Goal: Task Accomplishment & Management: Manage account settings

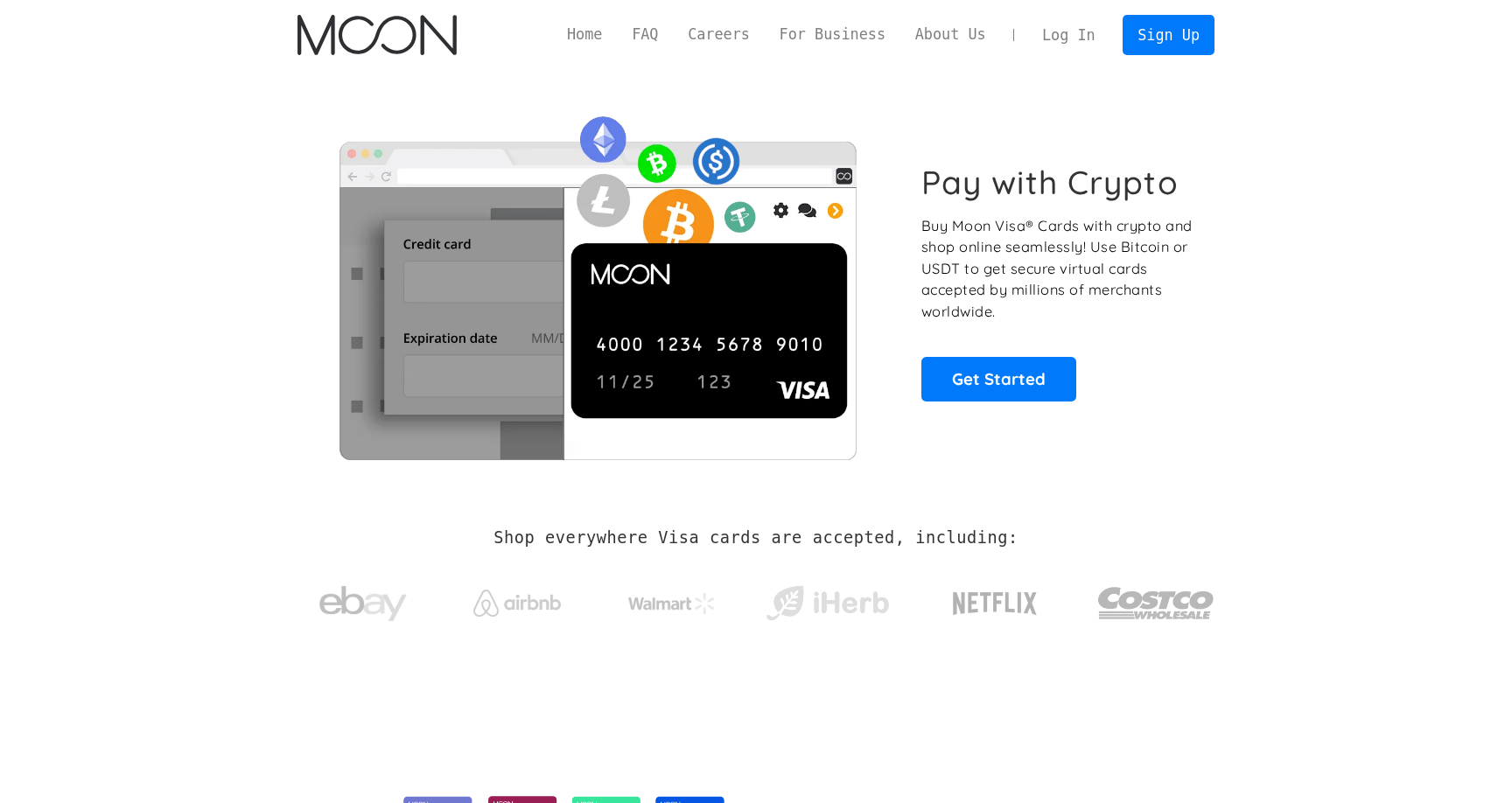
click at [1059, 41] on link "Log In" at bounding box center [1068, 35] width 82 height 39
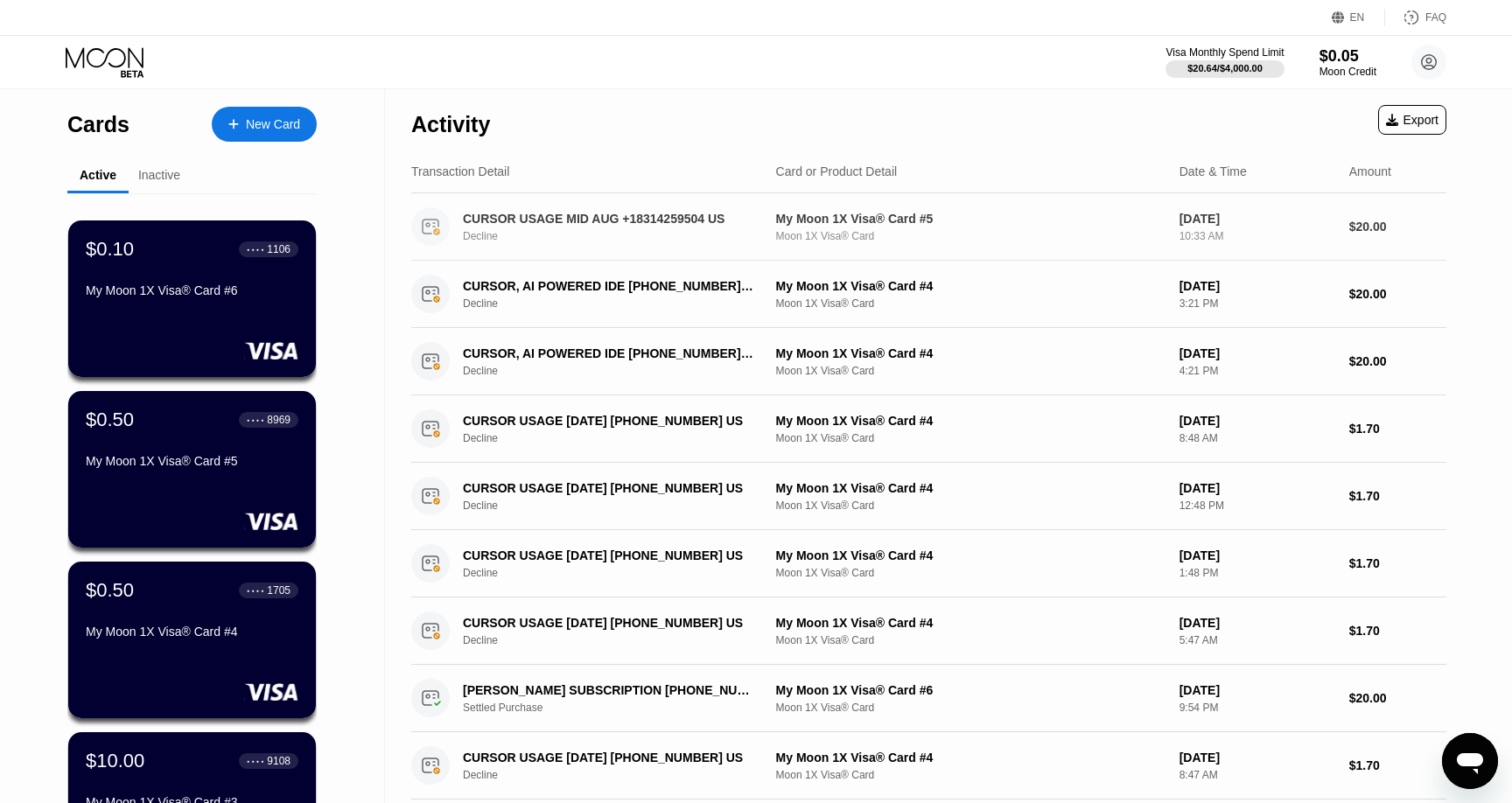
click at [749, 216] on div "CURSOR USAGE MID AUG +18314259504 US" at bounding box center [609, 219] width 293 height 14
click at [152, 174] on div "Inactive" at bounding box center [159, 175] width 42 height 14
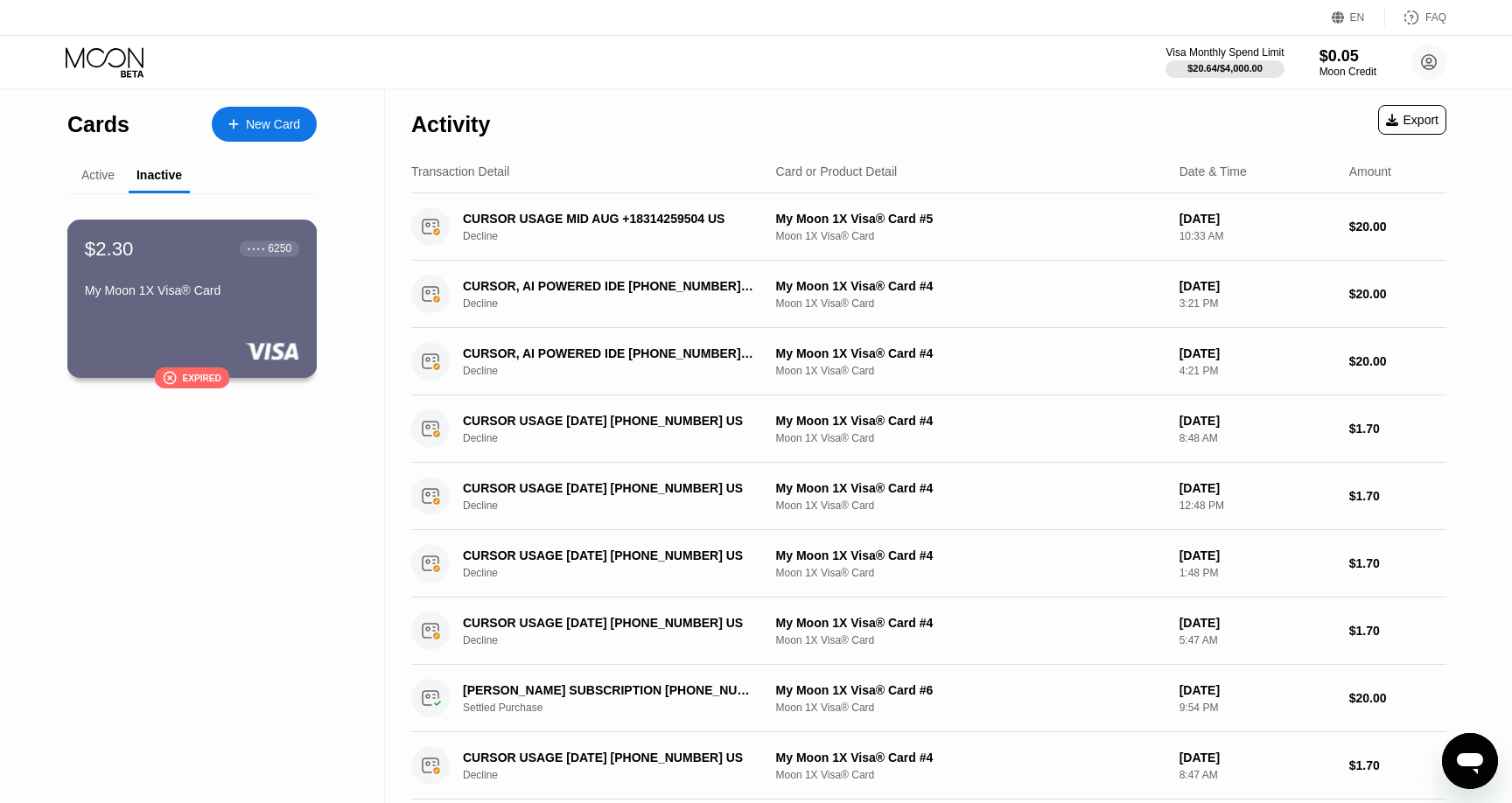
click at [188, 310] on div "$2.30 ● ● ● ● 6250 My Moon 1X Visa® Card  Expired" at bounding box center [193, 298] width 250 height 158
click at [102, 166] on div "Active" at bounding box center [99, 176] width 62 height 34
click at [102, 168] on div "Active" at bounding box center [98, 175] width 33 height 14
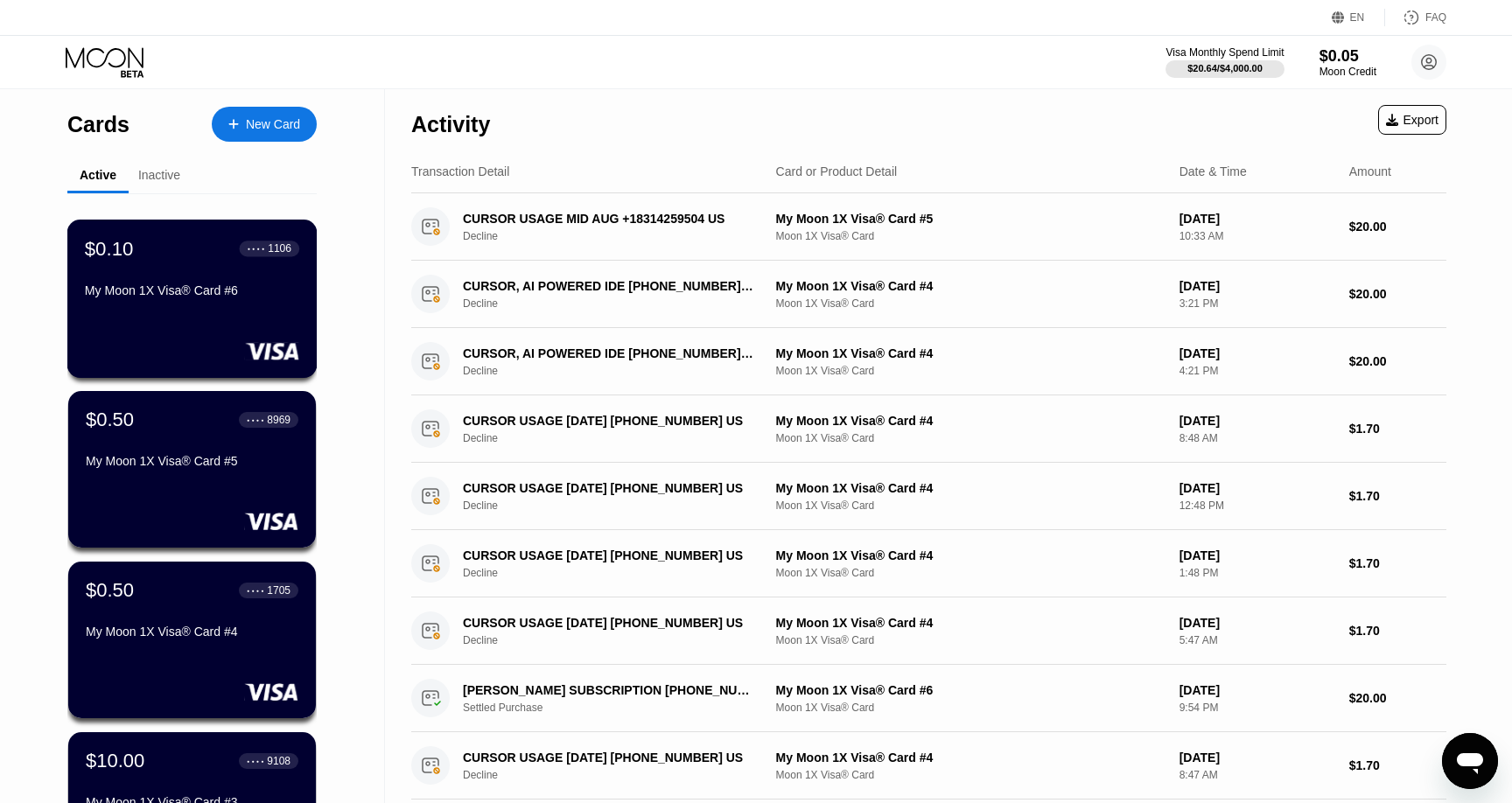
click at [133, 286] on div "My Moon 1X Visa® Card #6" at bounding box center [192, 291] width 215 height 14
click at [157, 176] on div "Inactive" at bounding box center [159, 175] width 42 height 14
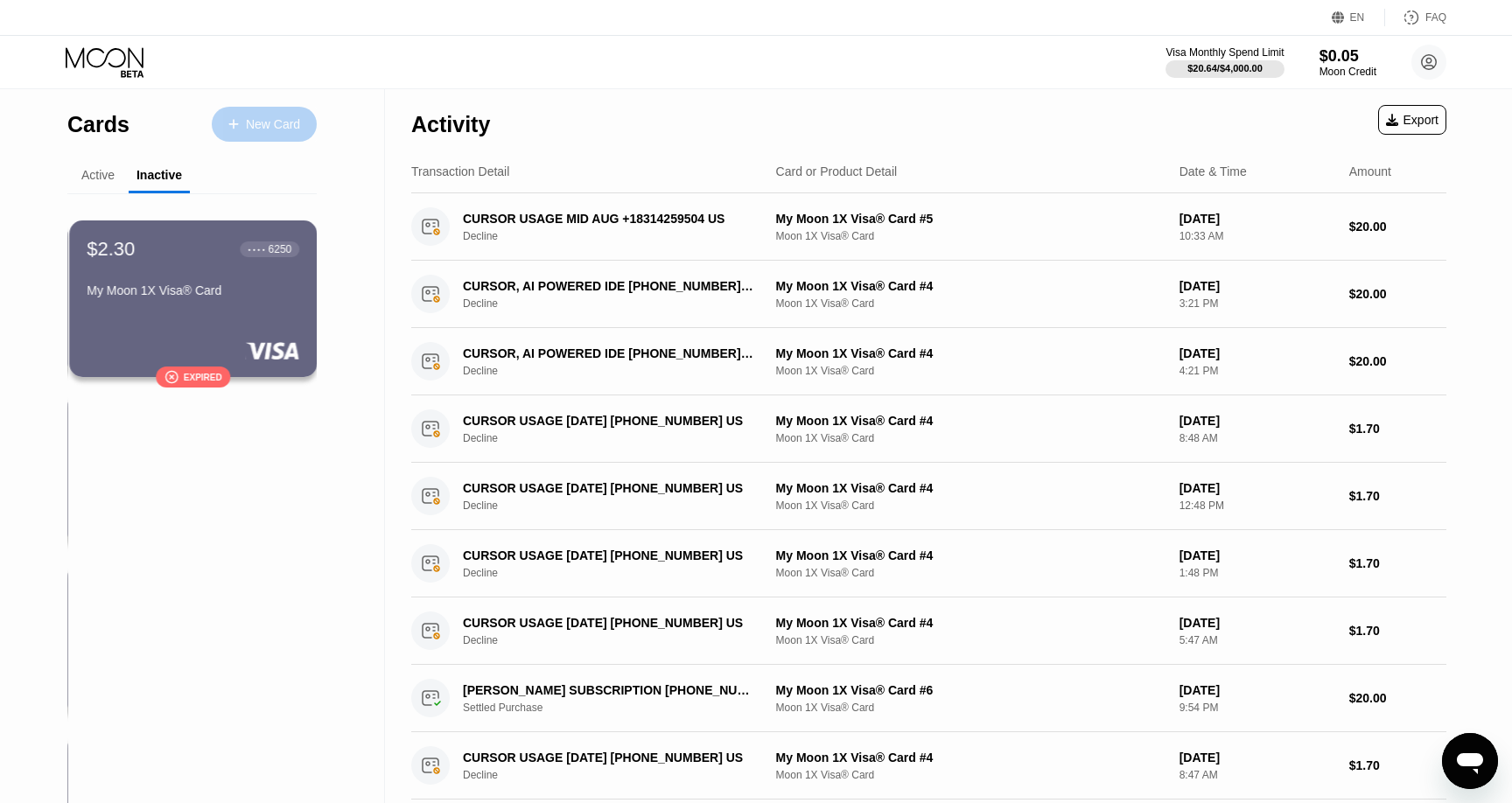
click at [265, 134] on div "New Card" at bounding box center [264, 124] width 105 height 35
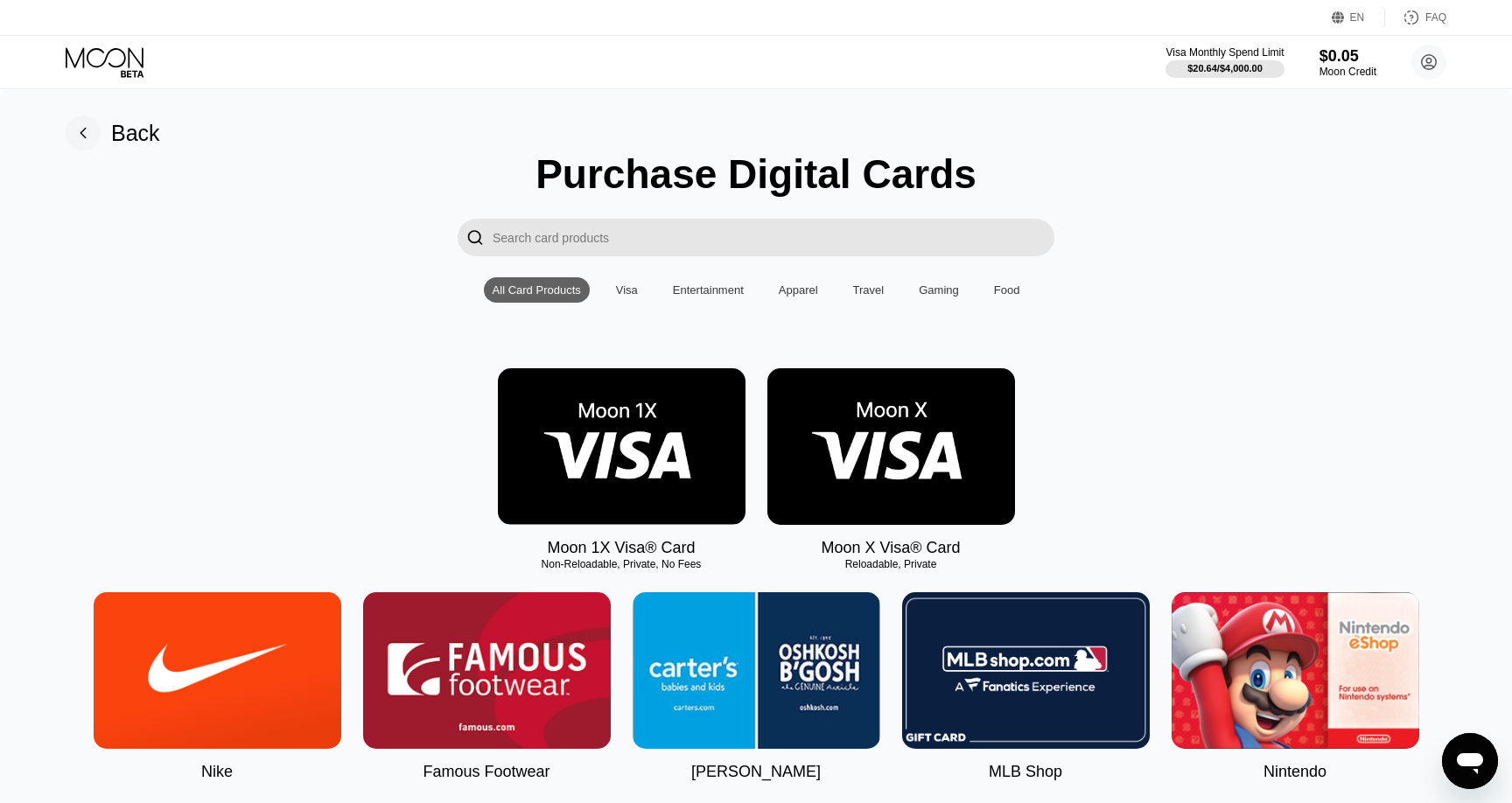
click at [584, 249] on input "Search card products" at bounding box center [774, 237] width 561 height 38
click at [621, 433] on img at bounding box center [621, 446] width 247 height 157
